Goal: Task Accomplishment & Management: Manage account settings

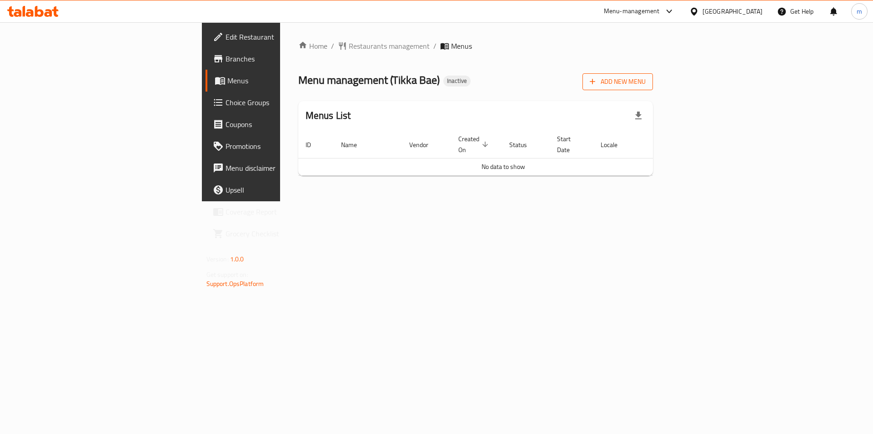
click at [646, 82] on span "Add New Menu" at bounding box center [618, 81] width 56 height 11
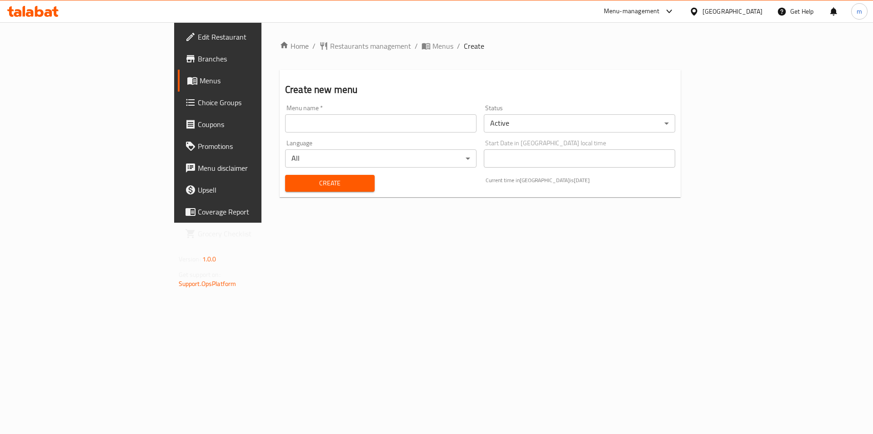
click at [285, 125] on input "text" at bounding box center [381, 123] width 192 height 18
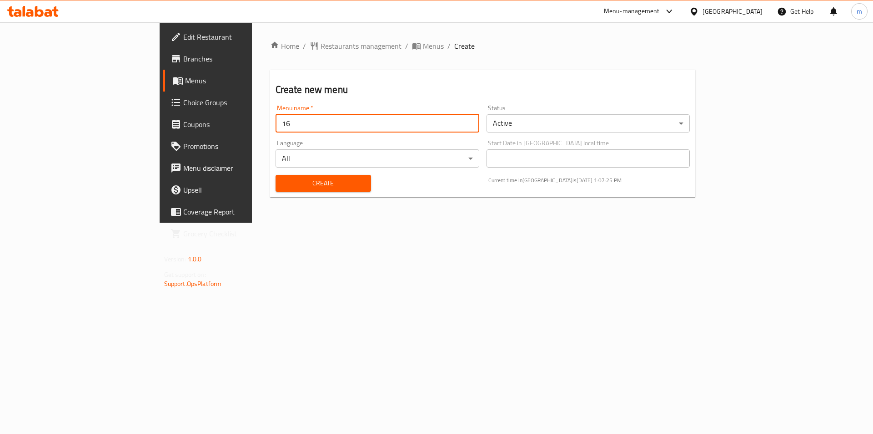
click at [276, 175] on button "Create" at bounding box center [324, 183] width 96 height 17
type input "16/"
type input "16/9"
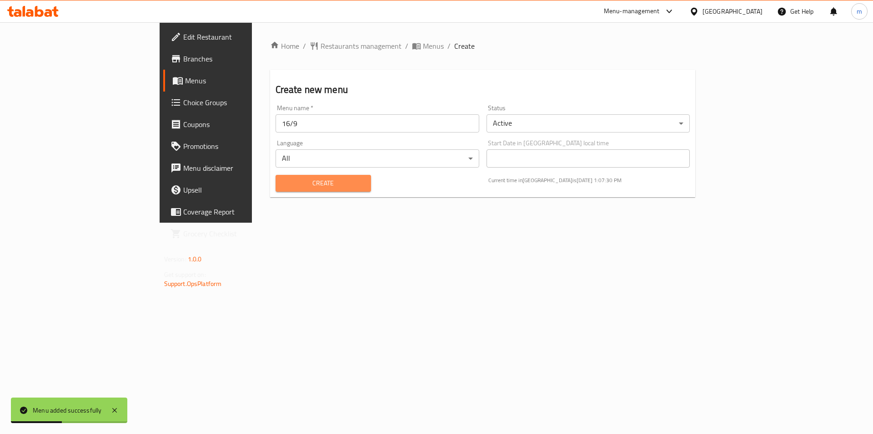
click at [288, 178] on span "Create" at bounding box center [323, 182] width 81 height 11
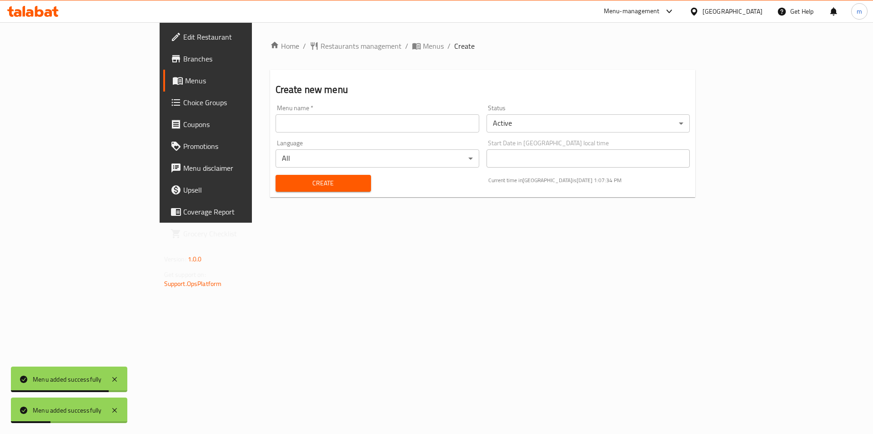
click at [185, 85] on span "Menus" at bounding box center [241, 80] width 113 height 11
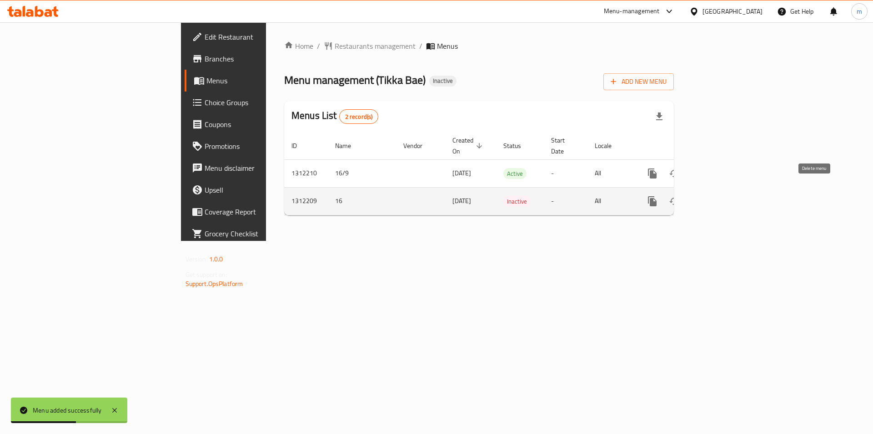
click at [702, 196] on icon "enhanced table" at bounding box center [696, 201] width 11 height 11
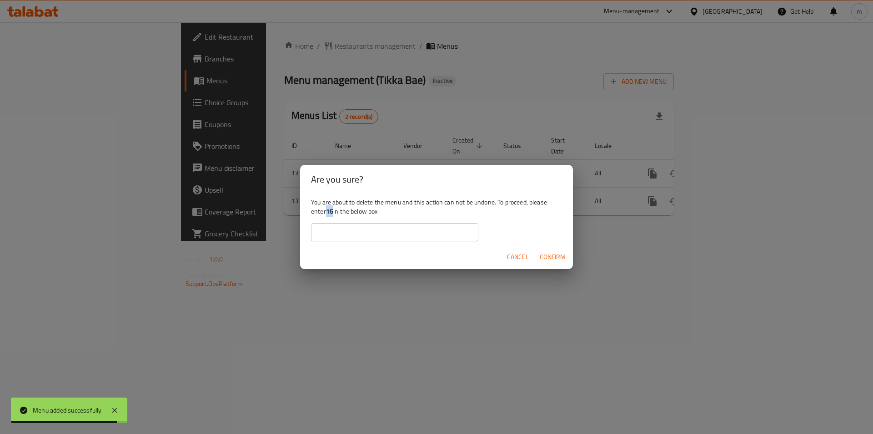
drag, startPoint x: 328, startPoint y: 209, endPoint x: 334, endPoint y: 210, distance: 6.0
click at [334, 210] on div "You are about to delete the menu and this action can not be undone. To proceed,…" at bounding box center [436, 219] width 273 height 51
copy b "16"
click at [355, 230] on input "text" at bounding box center [394, 232] width 167 height 18
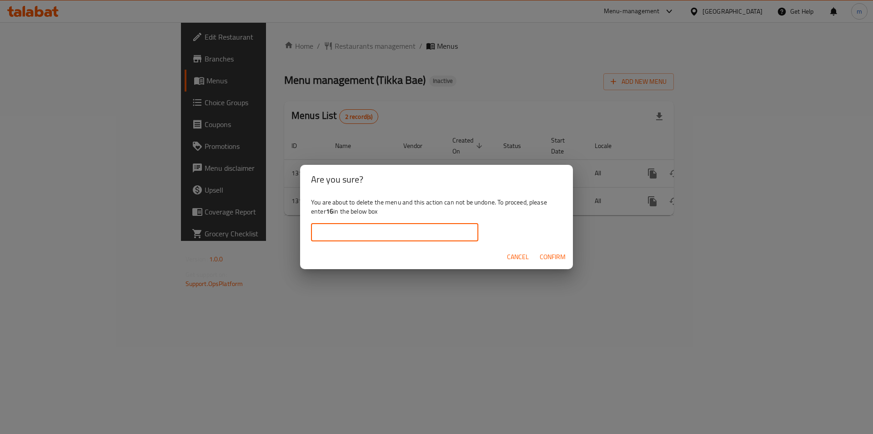
paste input "16"
type input "16"
click at [546, 258] on span "Confirm" at bounding box center [553, 256] width 26 height 11
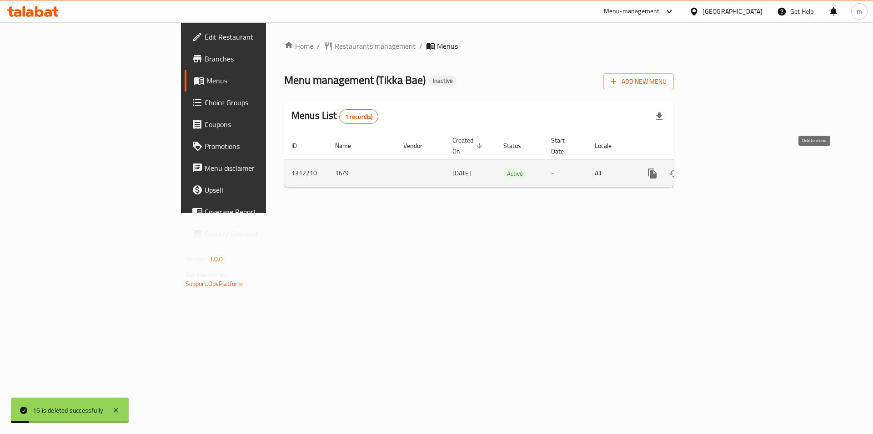
click at [700, 169] on icon "enhanced table" at bounding box center [696, 173] width 6 height 8
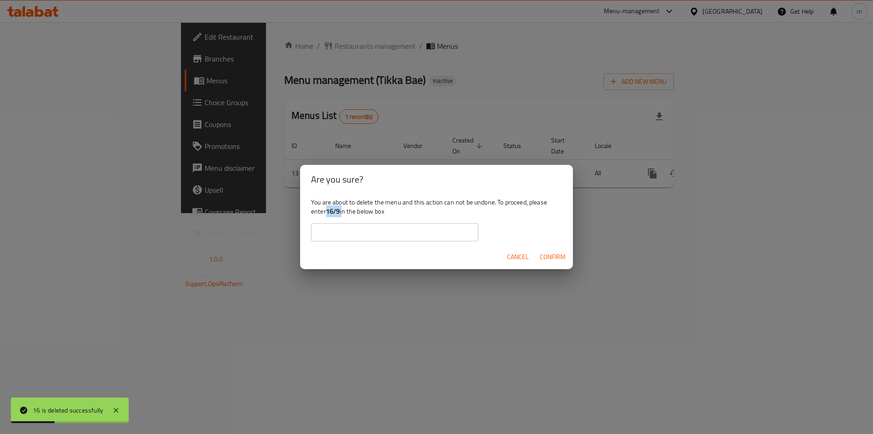
drag, startPoint x: 328, startPoint y: 211, endPoint x: 342, endPoint y: 210, distance: 13.3
click at [342, 210] on div "You are about to delete the menu and this action can not be undone. To proceed,…" at bounding box center [436, 219] width 273 height 51
click at [333, 212] on b "16/9" at bounding box center [333, 211] width 14 height 12
drag, startPoint x: 327, startPoint y: 211, endPoint x: 342, endPoint y: 212, distance: 14.6
click at [342, 212] on div "You are about to delete the menu and this action can not be undone. To proceed,…" at bounding box center [436, 219] width 273 height 51
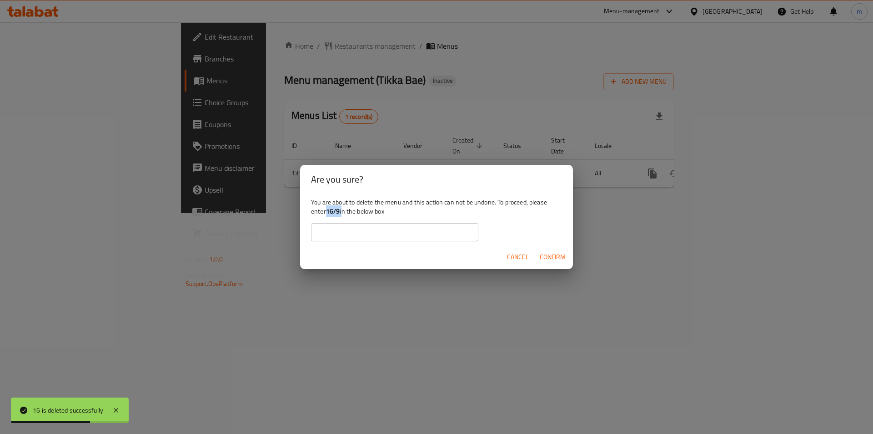
copy div "16/9"
click at [348, 227] on input "text" at bounding box center [394, 232] width 167 height 18
paste input "16/9"
click at [556, 259] on span "Confirm" at bounding box center [553, 256] width 26 height 11
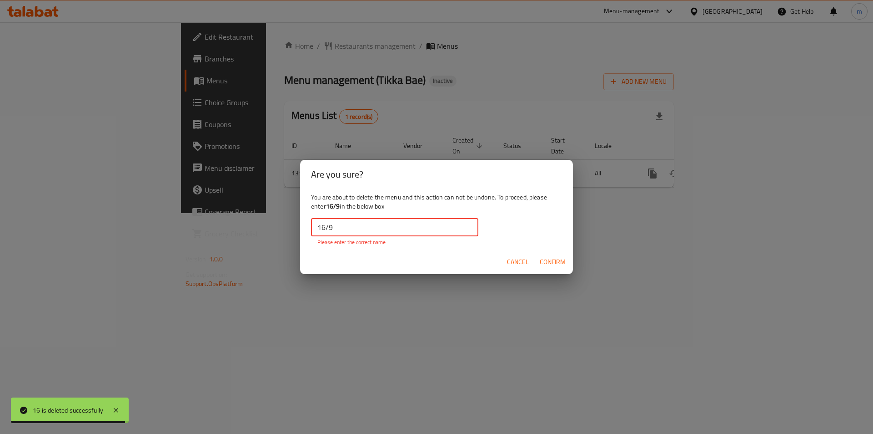
click at [348, 231] on input "16/9" at bounding box center [394, 227] width 167 height 18
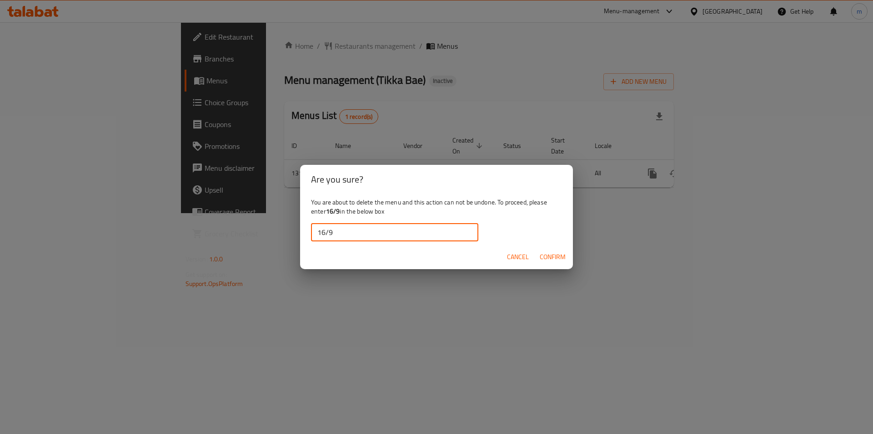
type input "16/9"
click at [546, 256] on span "Confirm" at bounding box center [553, 256] width 26 height 11
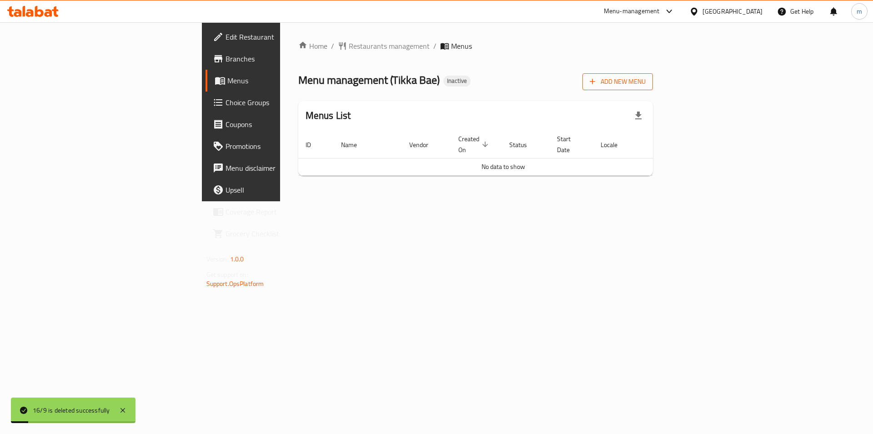
click at [646, 85] on span "Add New Menu" at bounding box center [618, 81] width 56 height 11
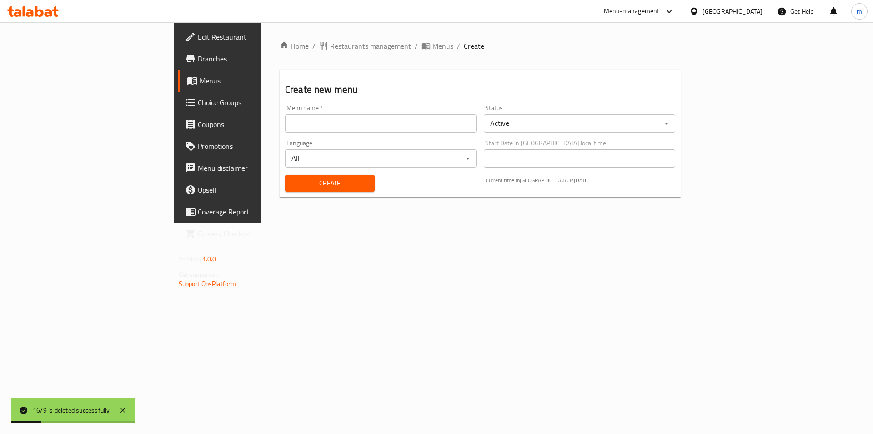
click at [295, 125] on input "text" at bounding box center [381, 123] width 192 height 18
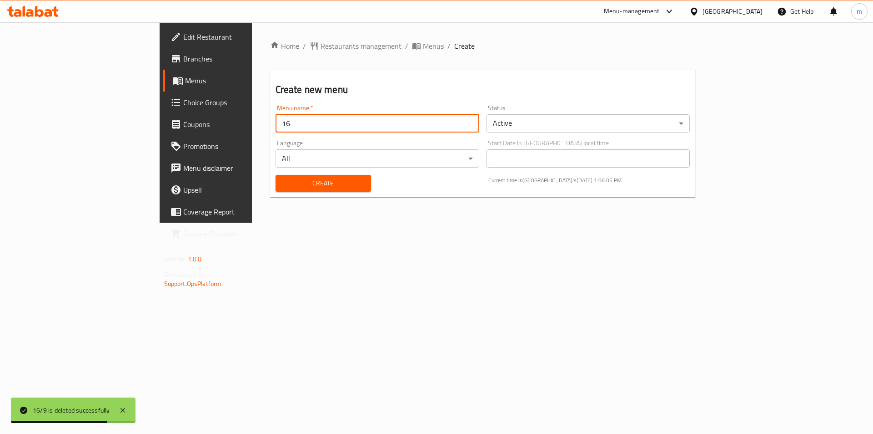
type input "16/9"
click at [283, 182] on span "Create" at bounding box center [323, 182] width 81 height 11
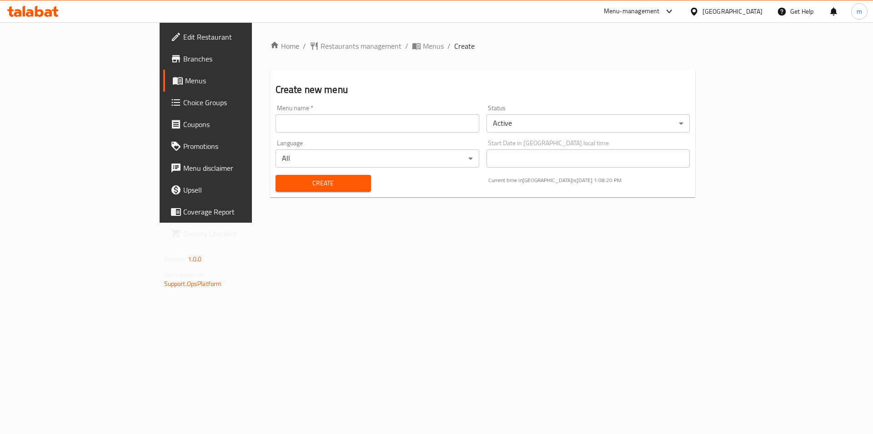
click at [185, 83] on span "Menus" at bounding box center [241, 80] width 113 height 11
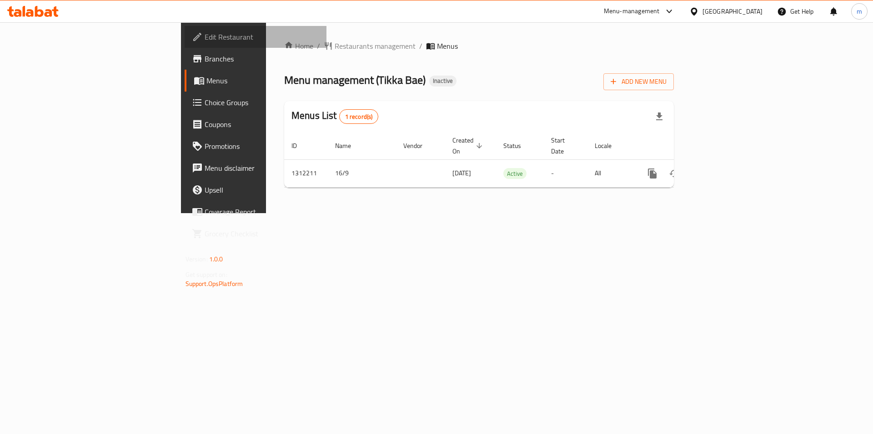
click at [205, 35] on span "Edit Restaurant" at bounding box center [262, 36] width 115 height 11
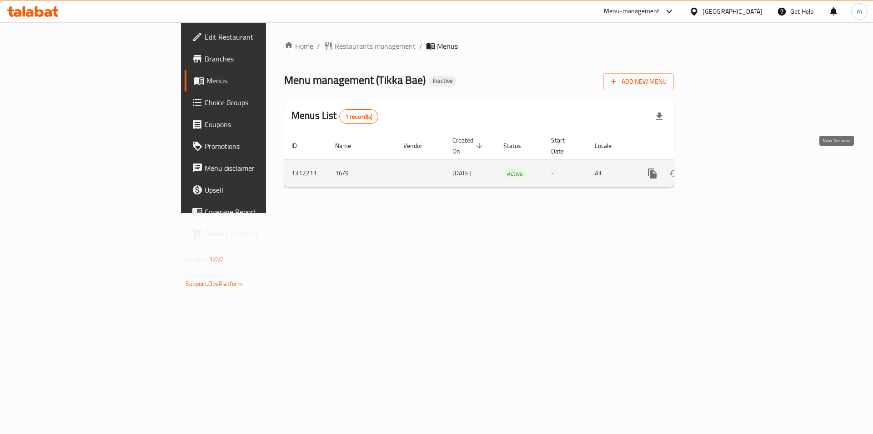
click at [729, 167] on link "enhanced table" at bounding box center [718, 173] width 22 height 22
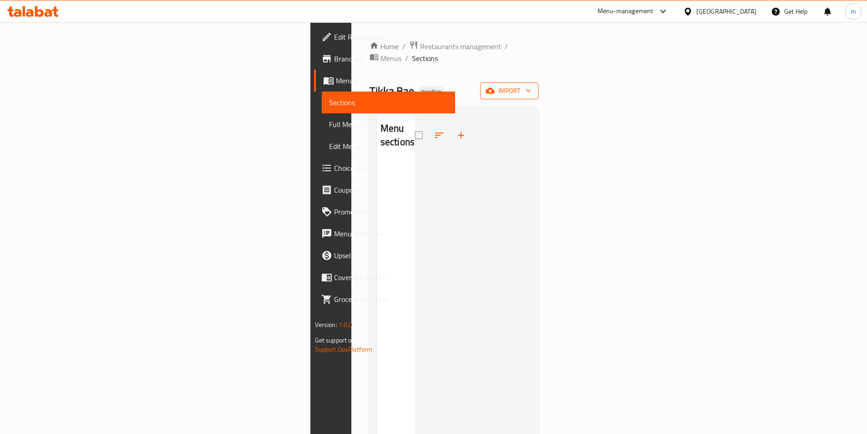
click at [531, 85] on span "import" at bounding box center [509, 90] width 44 height 11
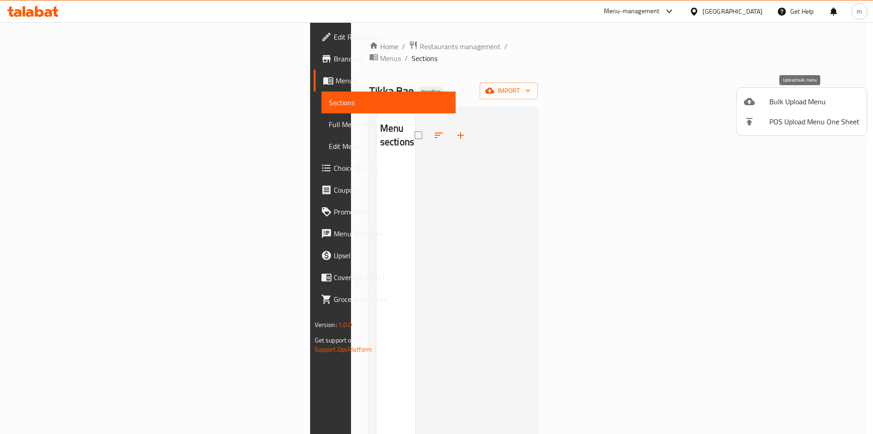
click at [806, 104] on span "Bulk Upload Menu" at bounding box center [815, 101] width 90 height 11
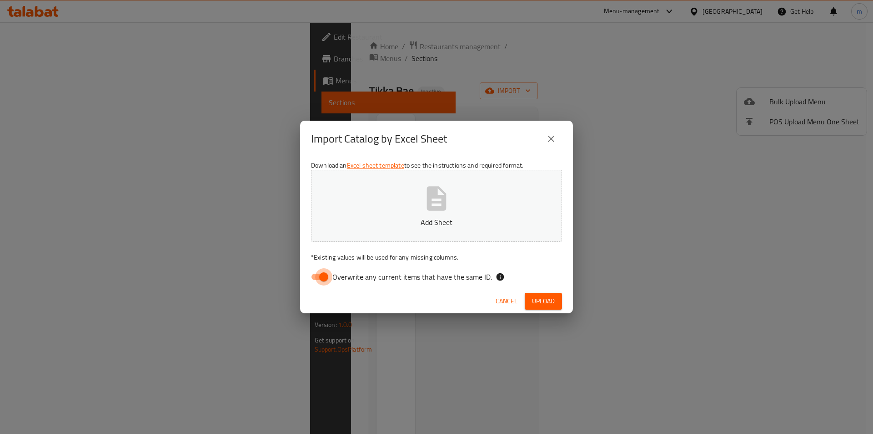
click at [321, 278] on input "Overwrite any current items that have the same ID." at bounding box center [324, 276] width 52 height 17
checkbox input "false"
click at [386, 223] on p "Add Sheet" at bounding box center [436, 222] width 223 height 11
click at [540, 301] on span "Upload" at bounding box center [543, 300] width 23 height 11
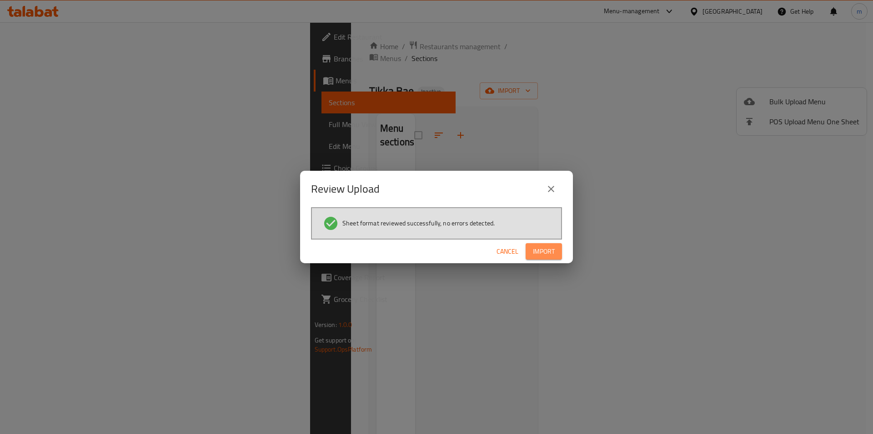
click at [547, 252] on span "Import" at bounding box center [544, 251] width 22 height 11
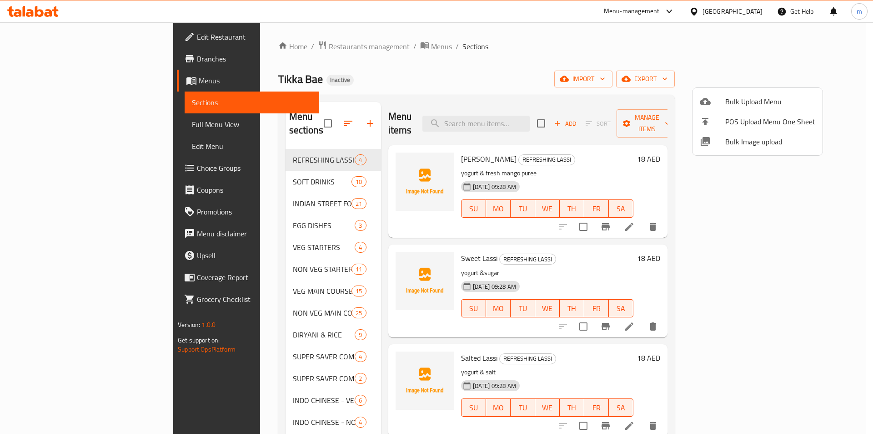
click at [433, 76] on div at bounding box center [436, 217] width 873 height 434
